Goal: Task Accomplishment & Management: Use online tool/utility

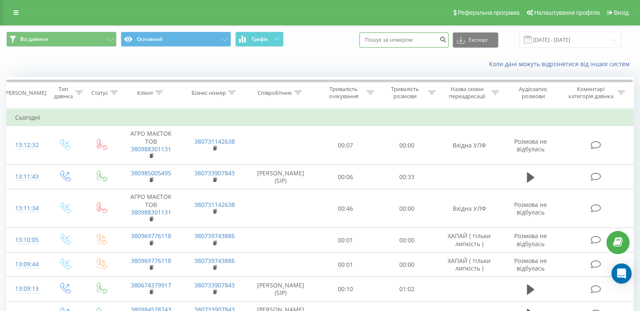
click at [396, 37] on input at bounding box center [403, 39] width 89 height 15
paste input "0979143364"
type input "0979143364"
click at [447, 38] on icon "submit" at bounding box center [442, 38] width 7 height 5
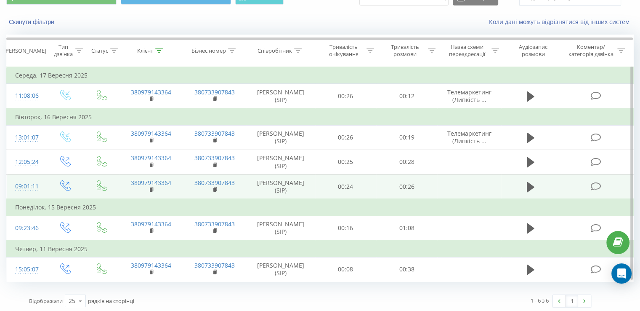
scroll to position [43, 0]
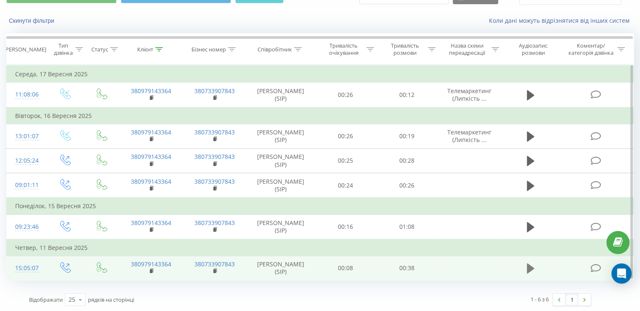
click at [532, 268] on icon at bounding box center [531, 268] width 8 height 10
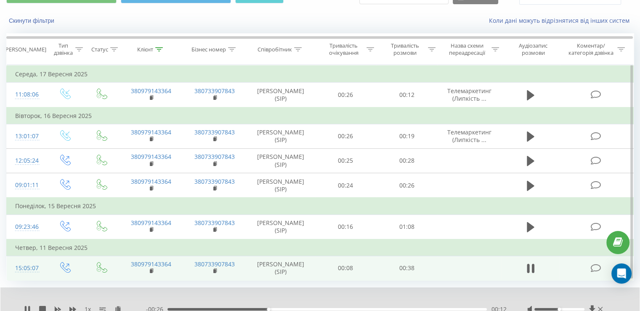
click at [562, 305] on div at bounding box center [565, 309] width 77 height 8
click at [562, 310] on div at bounding box center [565, 309] width 77 height 8
click at [563, 308] on div at bounding box center [559, 309] width 50 height 3
drag, startPoint x: 565, startPoint y: 308, endPoint x: 542, endPoint y: 302, distance: 23.9
click at [566, 308] on div at bounding box center [559, 309] width 50 height 3
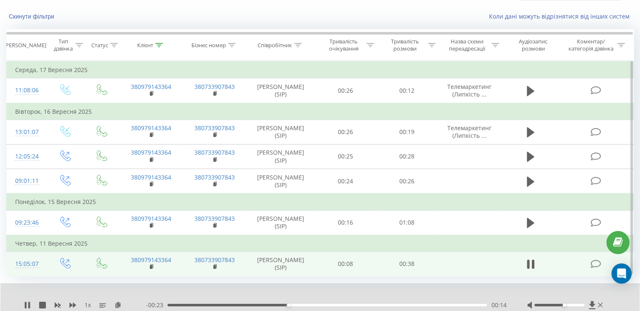
scroll to position [76, 0]
